Goal: Task Accomplishment & Management: Complete application form

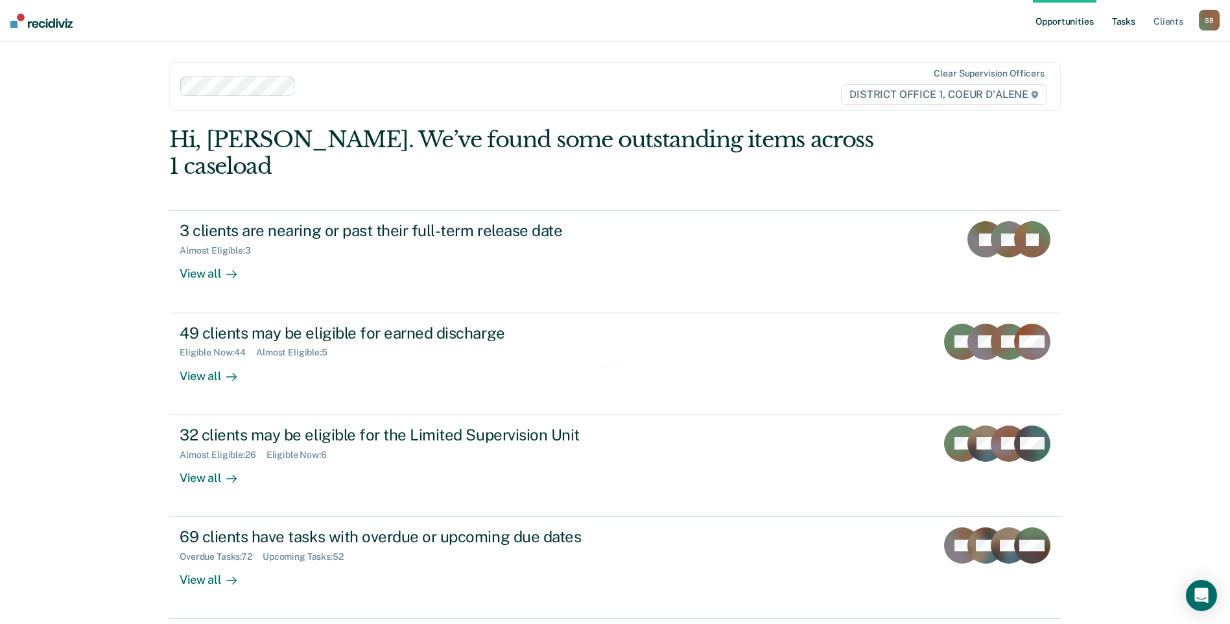
click at [1124, 18] on link "Tasks" at bounding box center [1124, 21] width 29 height 42
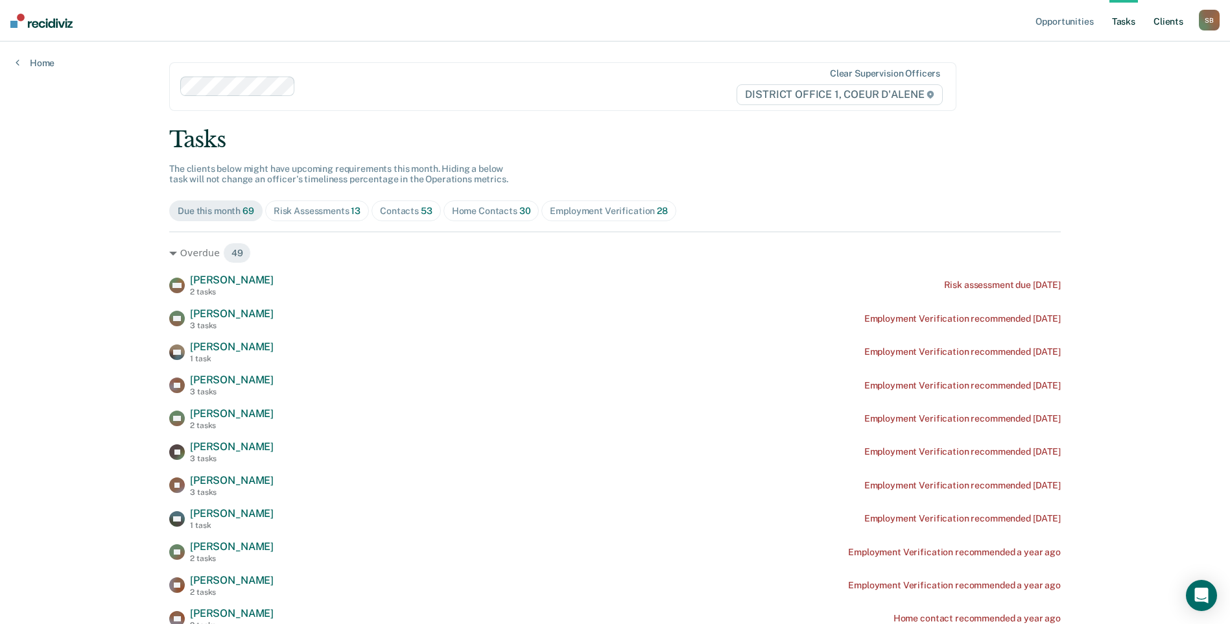
click at [1180, 16] on link "Client s" at bounding box center [1168, 21] width 35 height 42
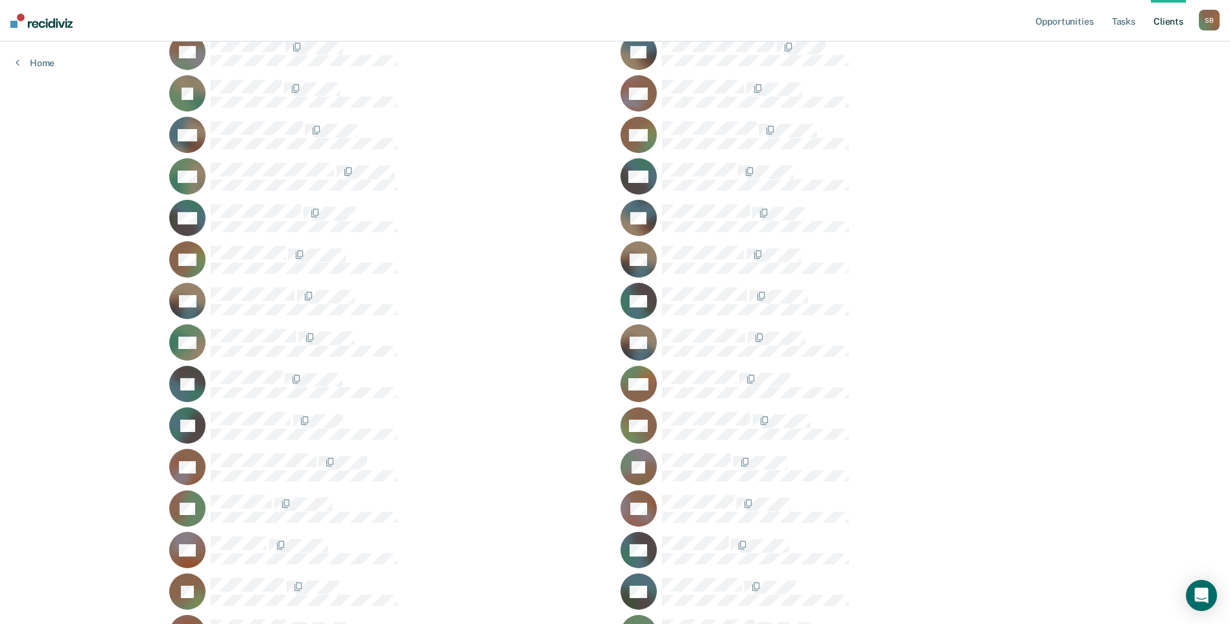
scroll to position [1427, 0]
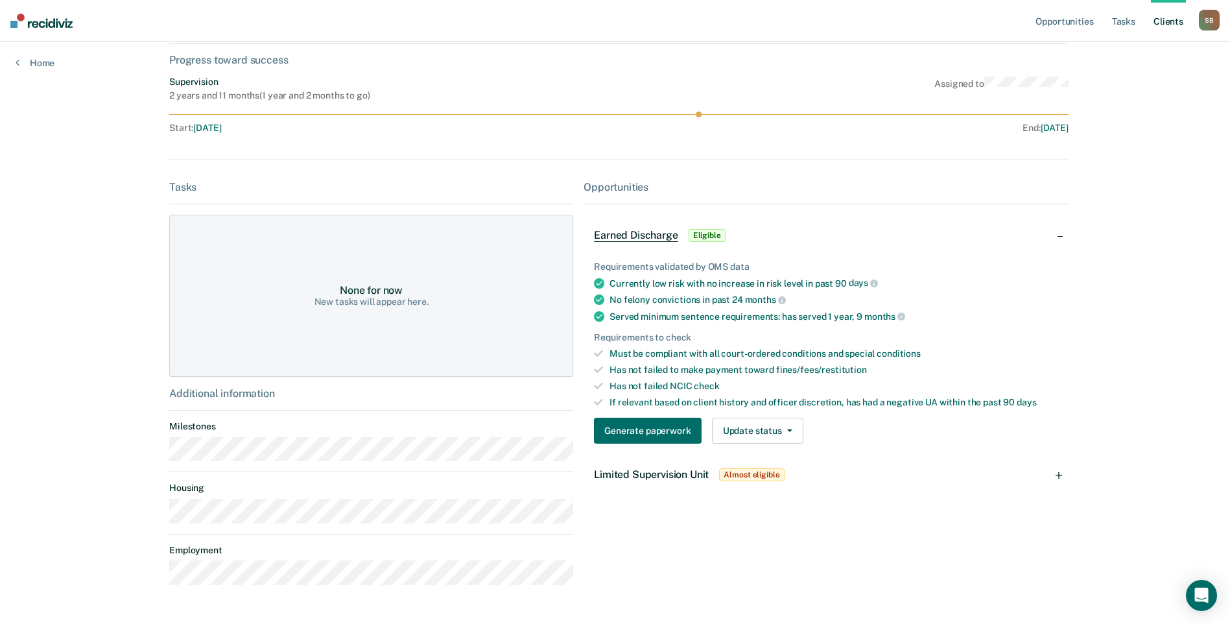
scroll to position [130, 0]
click at [665, 442] on button "Generate paperwork" at bounding box center [647, 430] width 107 height 26
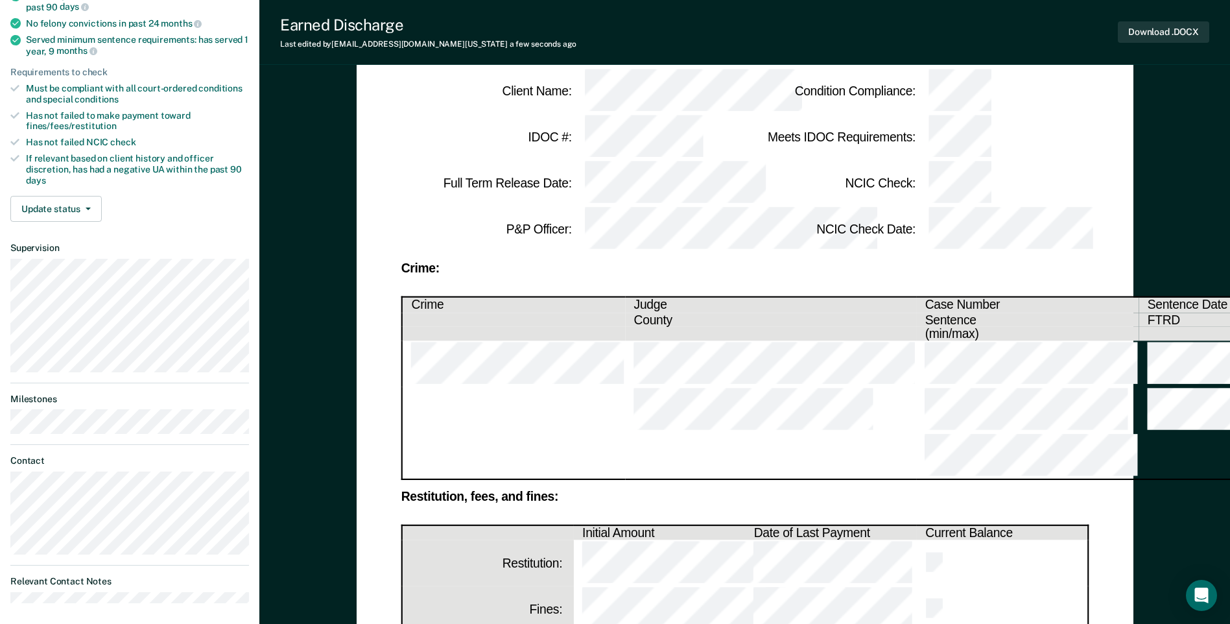
scroll to position [389, 0]
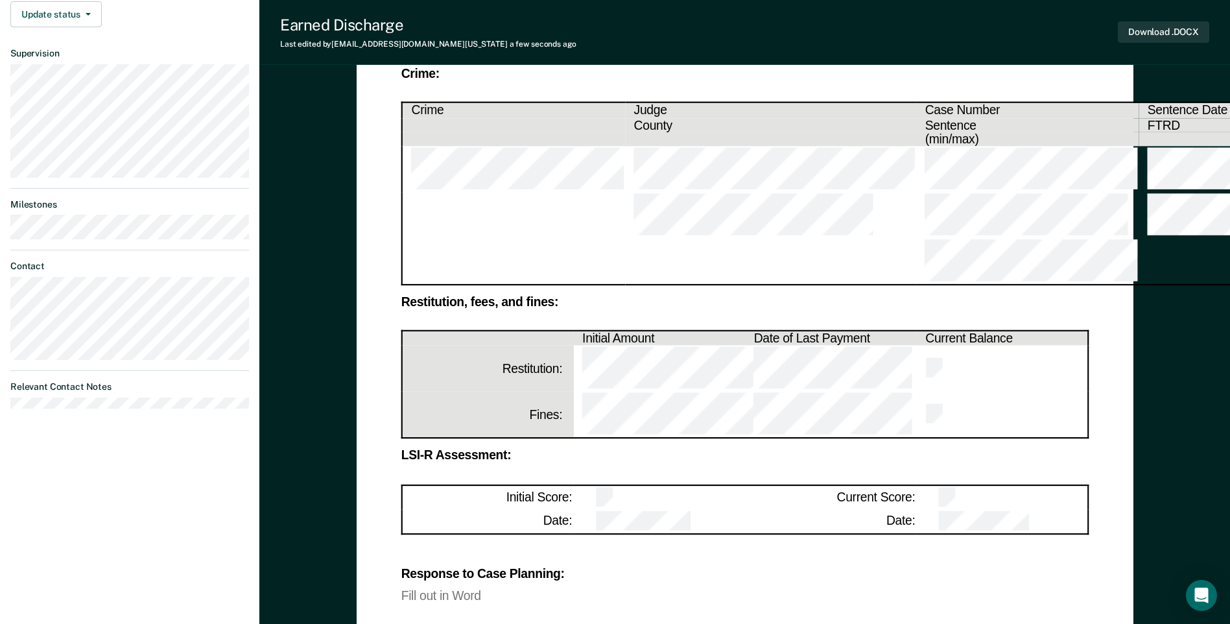
click at [449, 590] on div "Fill out in Word" at bounding box center [745, 595] width 688 height 11
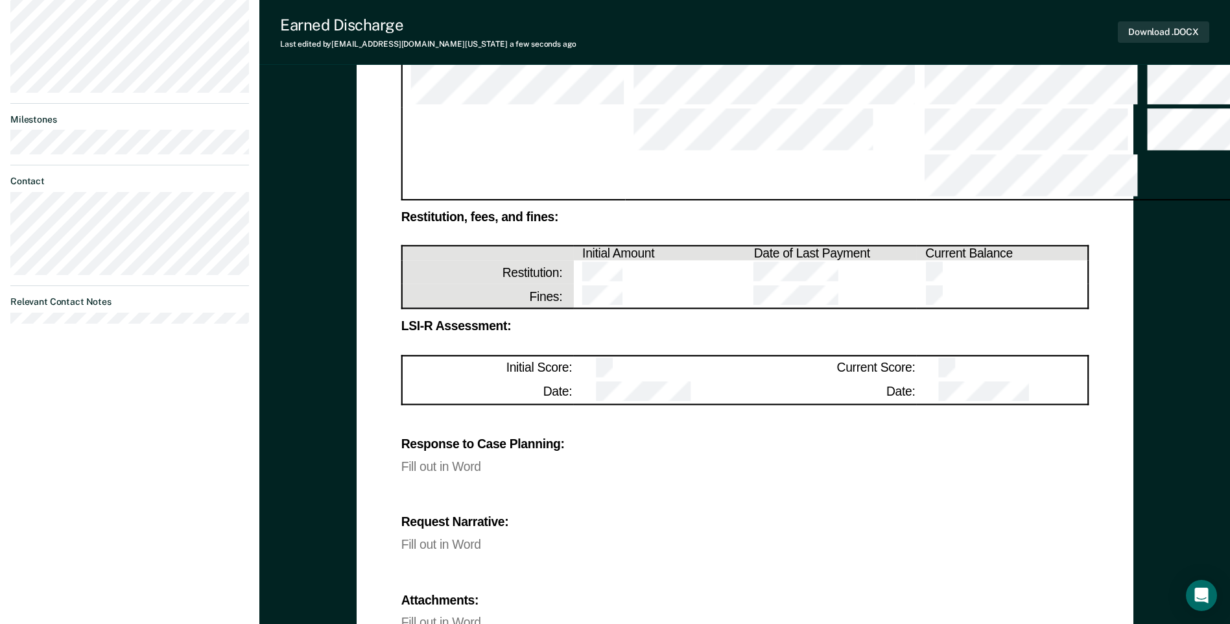
scroll to position [519, 0]
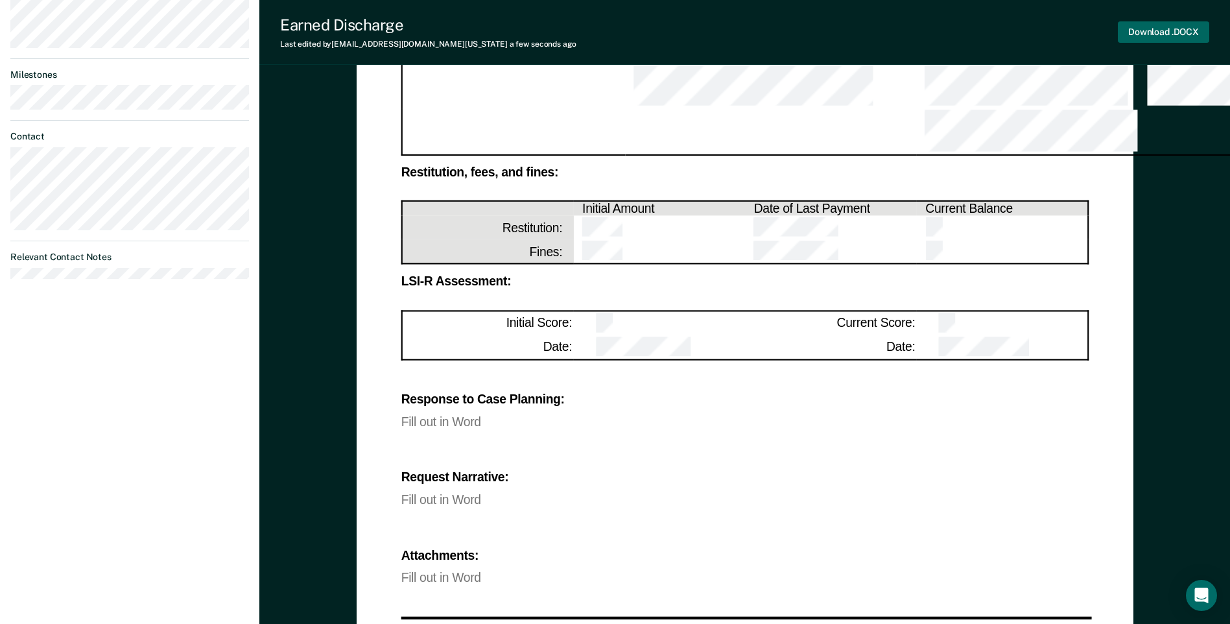
click at [1170, 30] on button "Download .DOCX" at bounding box center [1163, 31] width 91 height 21
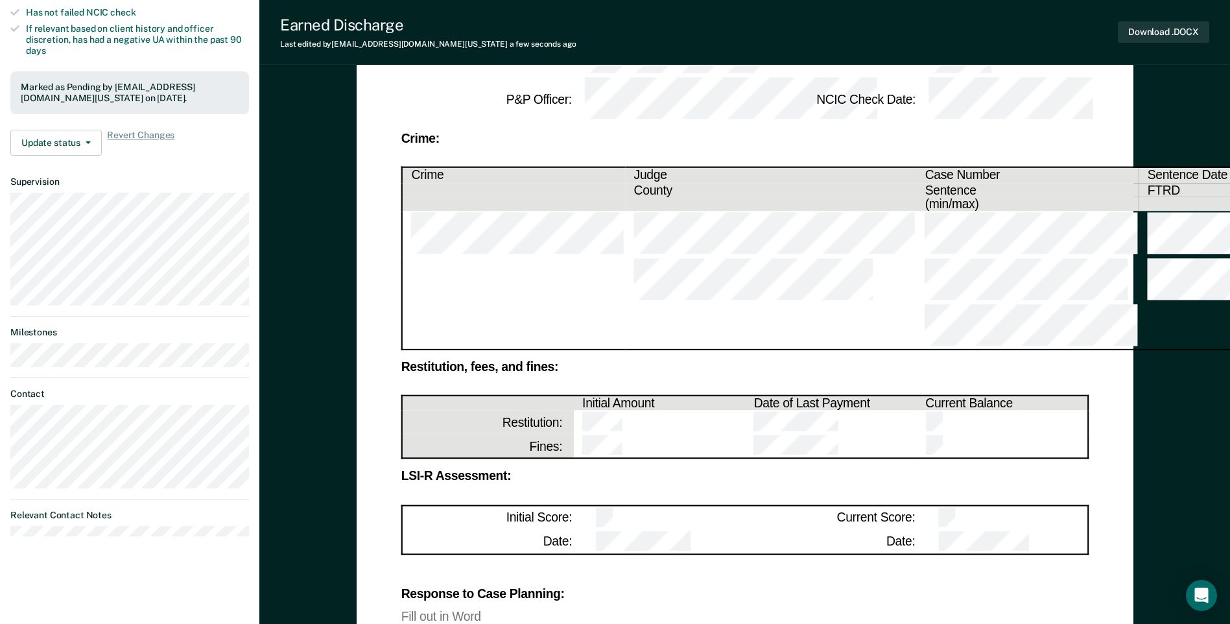
scroll to position [323, 0]
